Goal: Transaction & Acquisition: Obtain resource

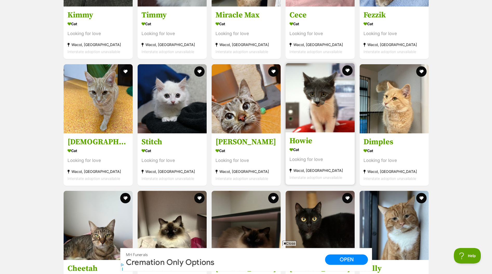
scroll to position [426, 0]
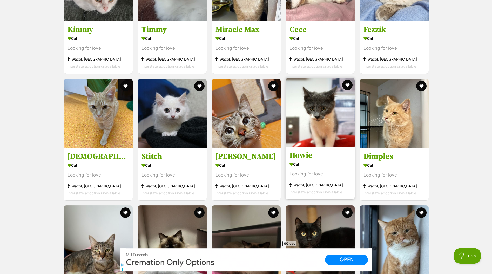
drag, startPoint x: 304, startPoint y: 156, endPoint x: 309, endPoint y: 159, distance: 5.4
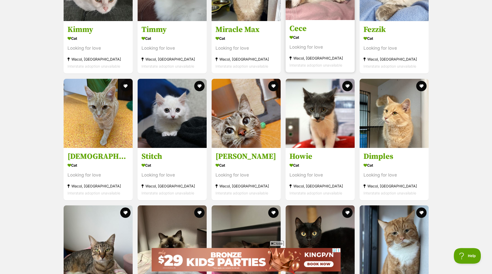
scroll to position [0, 0]
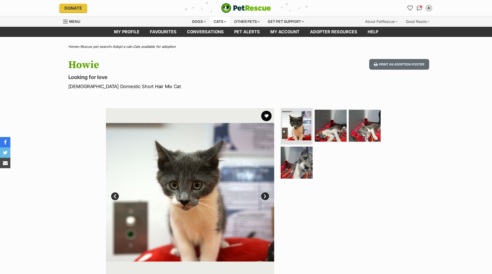
click at [216, 21] on div "Cats" at bounding box center [220, 21] width 20 height 10
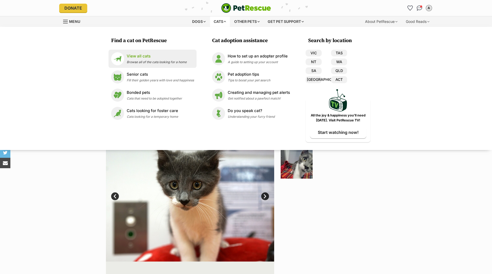
click at [142, 58] on p "View all cats" at bounding box center [157, 56] width 60 height 6
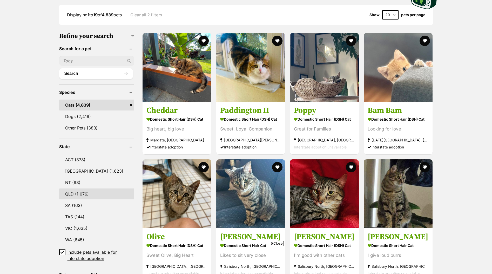
click at [78, 196] on link "QLD (1,076)" at bounding box center [96, 193] width 75 height 11
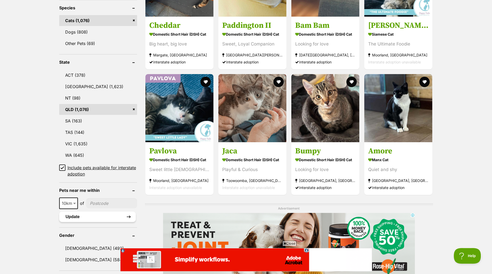
scroll to position [228, 0]
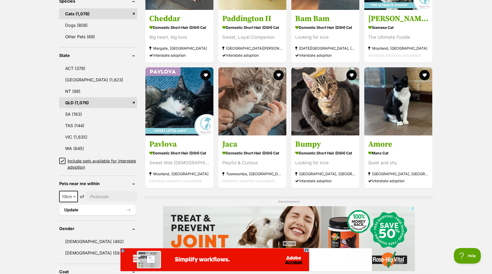
click at [102, 200] on input"] "postcode" at bounding box center [111, 196] width 51 height 10
type input"] "4000"
click at [103, 215] on button "Update" at bounding box center [97, 210] width 77 height 10
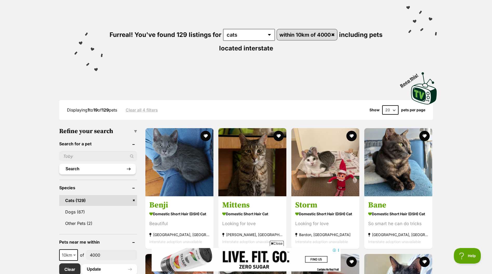
scroll to position [45, 0]
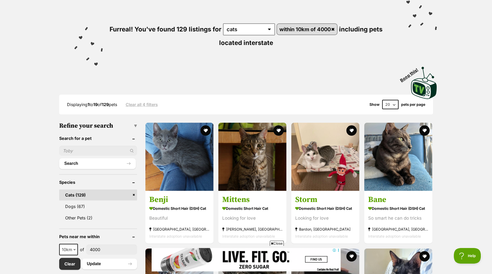
click at [96, 155] on input "text" at bounding box center [98, 151] width 78 height 10
type input "brownie"
click at [59, 158] on button "Search" at bounding box center [97, 163] width 77 height 10
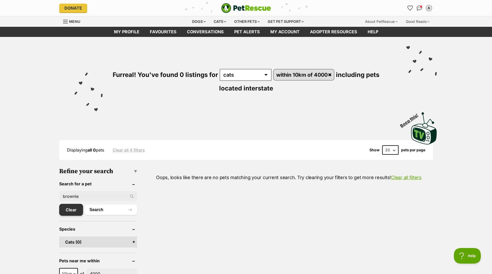
click at [74, 215] on link "Clear" at bounding box center [71, 209] width 24 height 12
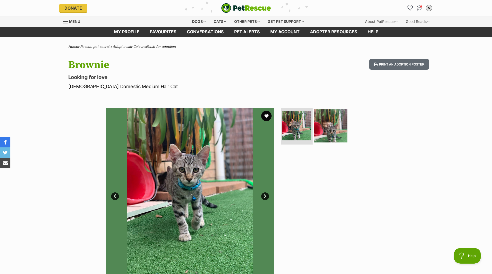
click at [331, 124] on img at bounding box center [330, 125] width 33 height 33
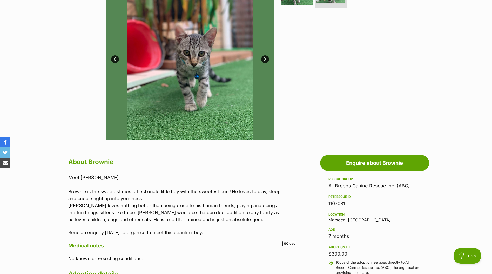
click at [337, 188] on link "All Breeds Canine Rescue Inc. (ABC)" at bounding box center [368, 185] width 81 height 5
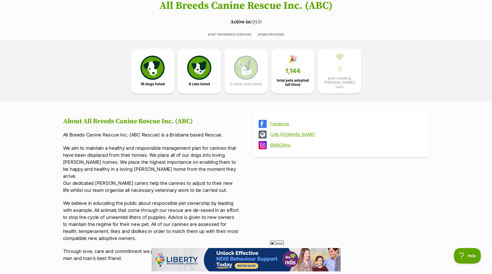
scroll to position [91, 0]
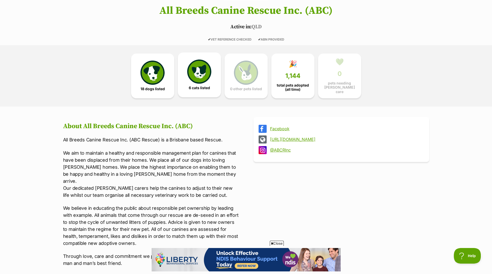
click at [206, 90] on span "6 cats listed" at bounding box center [199, 88] width 21 height 4
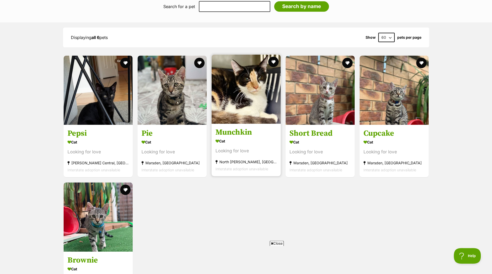
scroll to position [554, 0]
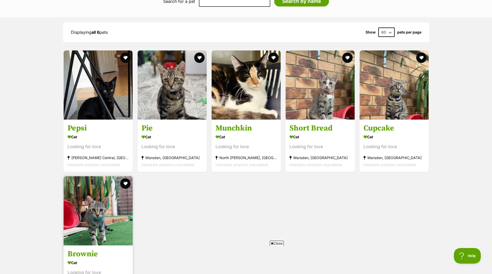
click at [93, 249] on h3 "Brownie" at bounding box center [97, 254] width 61 height 10
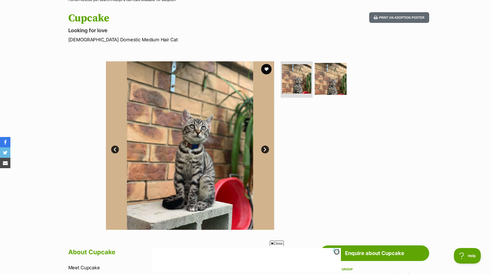
scroll to position [45, 0]
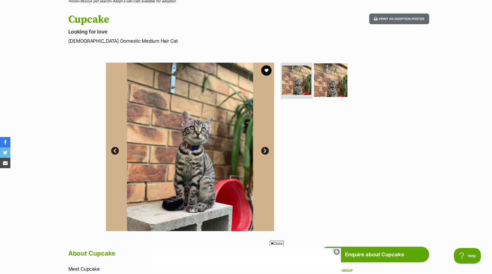
click at [324, 94] on img at bounding box center [330, 79] width 33 height 33
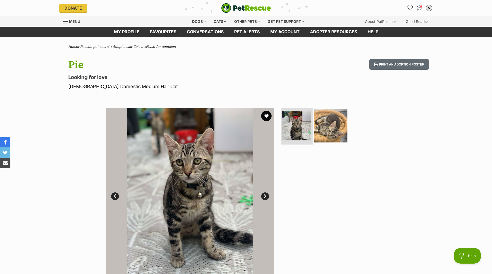
click at [332, 137] on img at bounding box center [330, 125] width 33 height 33
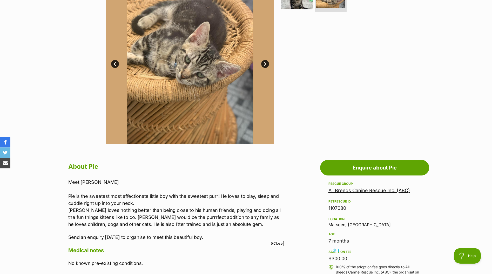
scroll to position [137, 0]
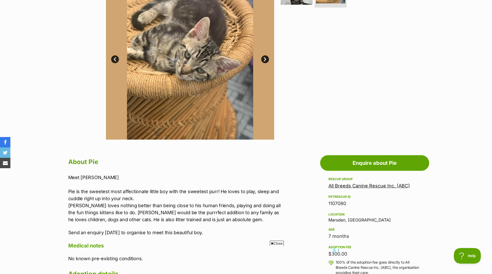
click at [337, 188] on link "All Breeds Canine Rescue Inc. (ABC)" at bounding box center [368, 185] width 81 height 5
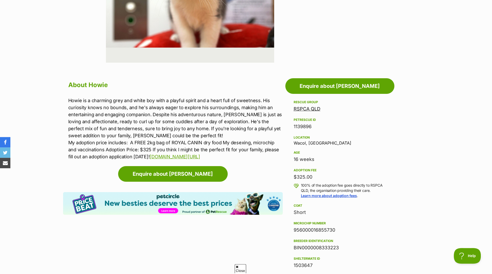
scroll to position [228, 0]
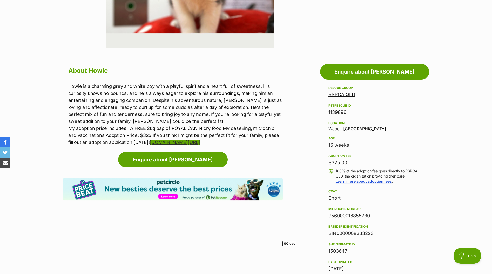
click at [200, 145] on link "[DOMAIN_NAME][URL]" at bounding box center [174, 141] width 50 height 5
drag, startPoint x: 373, startPoint y: 237, endPoint x: 327, endPoint y: 238, distance: 45.9
click at [327, 238] on aside "Rescue group RSPCA QLD PetRescue ID 1139896 Location Wacol, [GEOGRAPHIC_DATA] A…" at bounding box center [374, 205] width 109 height 240
copy div "BIN0000008333223"
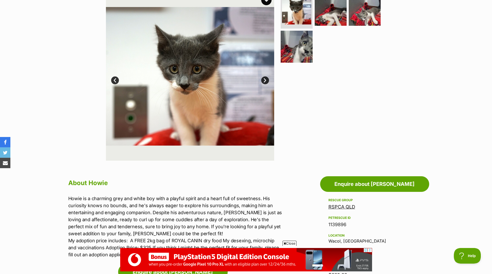
scroll to position [91, 0]
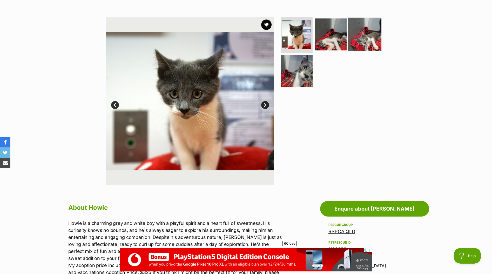
click at [357, 35] on img at bounding box center [364, 34] width 33 height 33
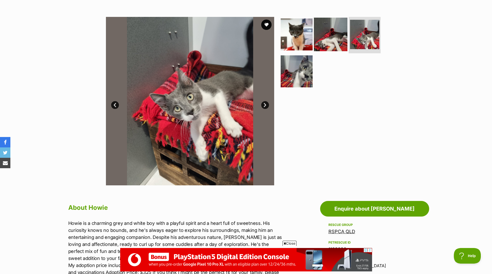
click at [339, 39] on img at bounding box center [330, 34] width 33 height 33
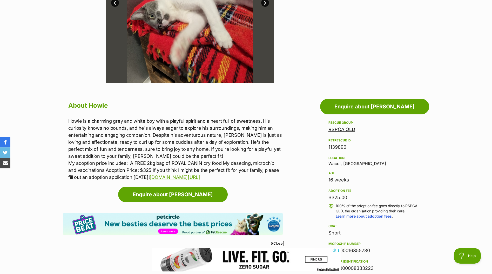
scroll to position [228, 0]
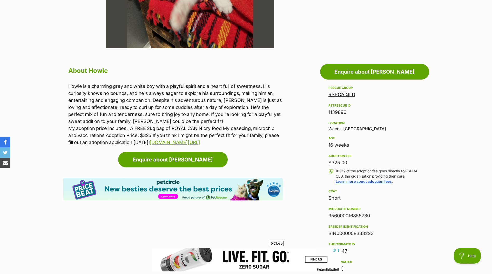
click at [345, 97] on link "RSPCA QLD" at bounding box center [341, 94] width 27 height 5
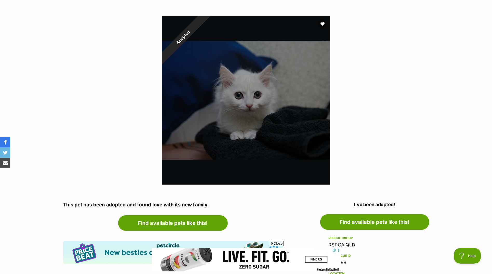
scroll to position [91, 0]
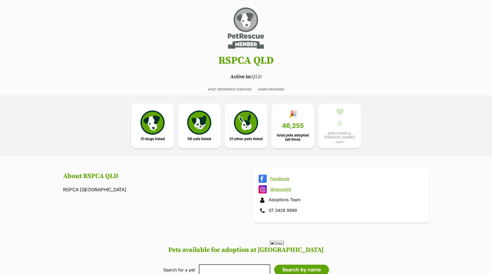
scroll to position [45, 0]
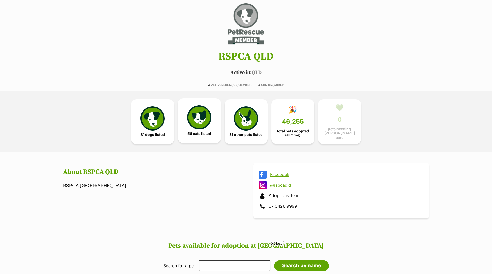
click at [214, 120] on link "56 cats listed" at bounding box center [199, 120] width 43 height 45
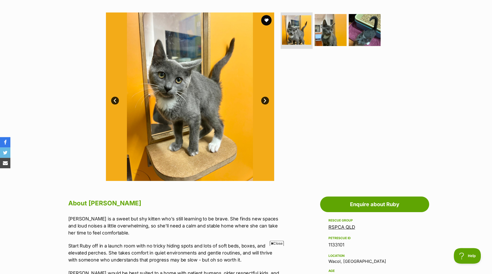
scroll to position [91, 0]
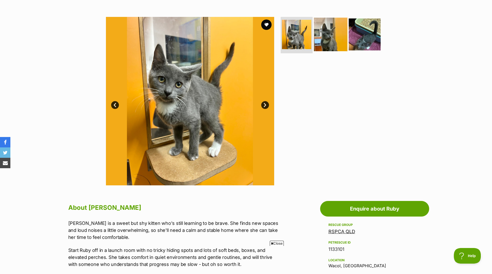
click at [332, 36] on img at bounding box center [330, 34] width 33 height 33
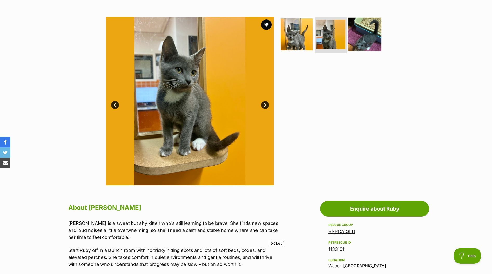
click at [353, 39] on img at bounding box center [364, 34] width 33 height 33
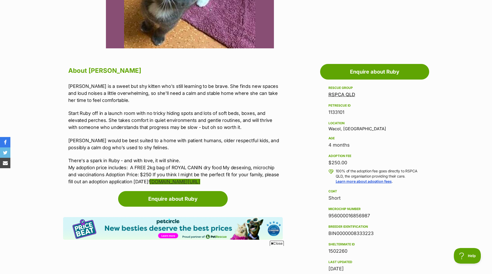
scroll to position [0, 0]
click at [200, 184] on link "www.rspcaqld.org.au/apply-to-adopt" at bounding box center [174, 181] width 50 height 5
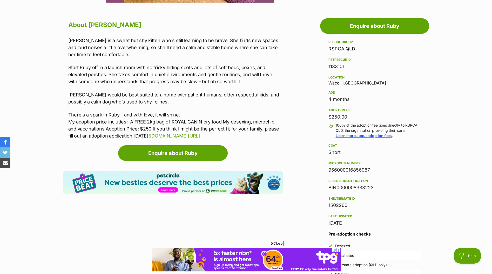
click at [374, 191] on div "BIN0000008333223" at bounding box center [374, 187] width 92 height 7
drag, startPoint x: 374, startPoint y: 192, endPoint x: 329, endPoint y: 191, distance: 45.4
click at [329, 191] on div "BIN0000008333223" at bounding box center [374, 187] width 92 height 7
copy div "BIN0000008333223"
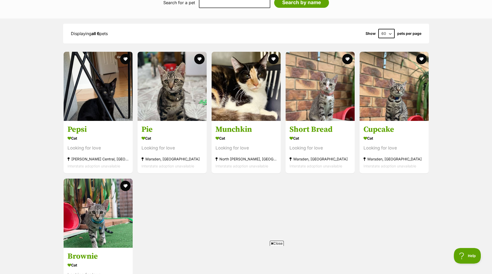
scroll to position [554, 0]
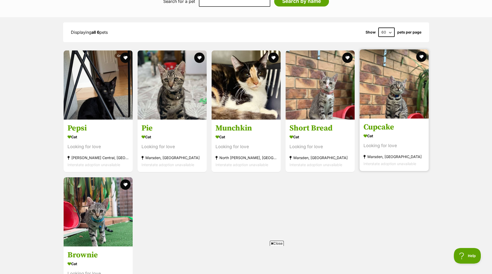
click at [371, 123] on h3 "Cupcake" at bounding box center [393, 127] width 61 height 10
